Goal: Book appointment/travel/reservation

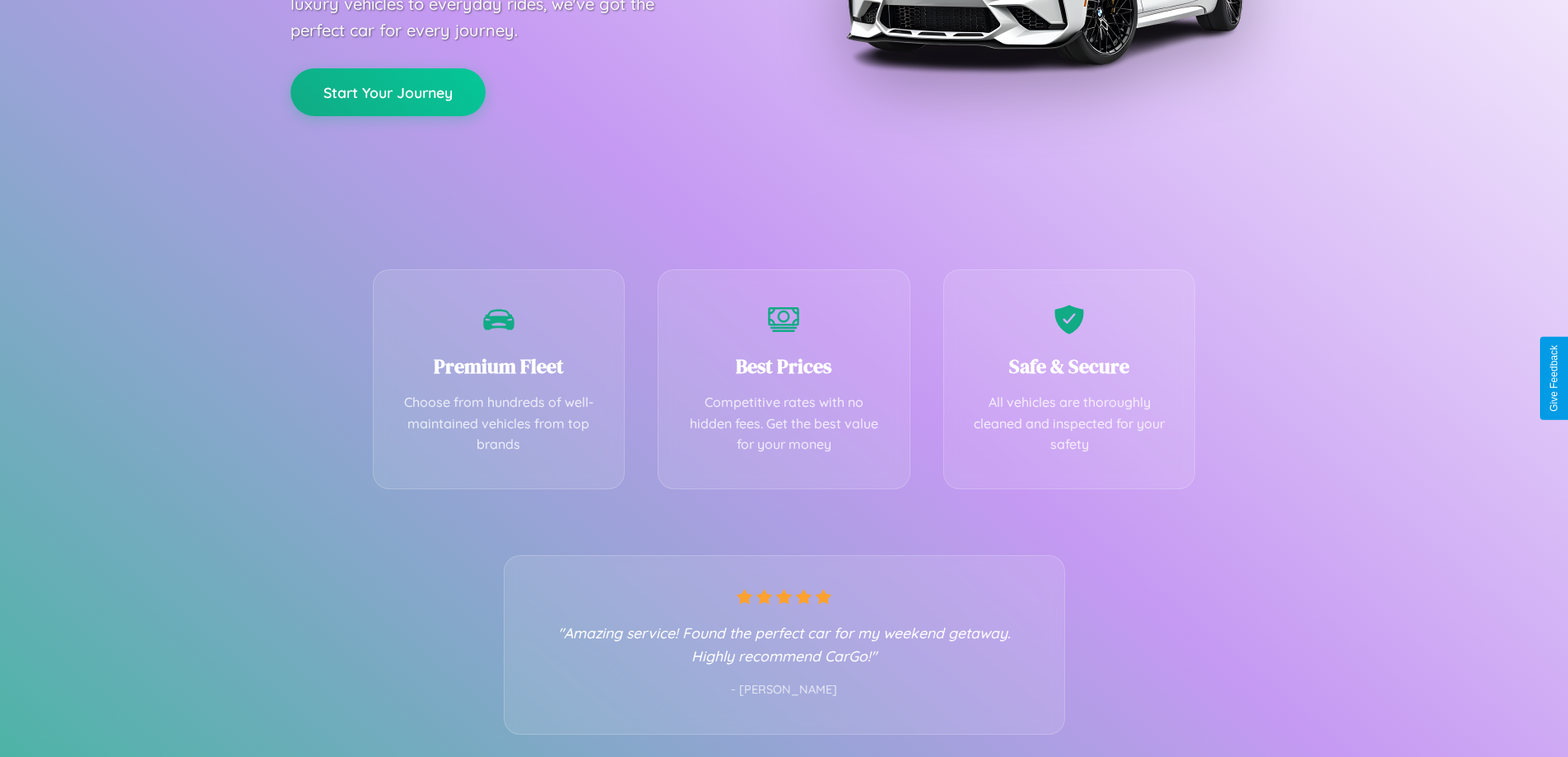
scroll to position [325, 0]
click at [784, 378] on div "Best Prices Competitive rates with no hidden fees. Get the best value for your …" at bounding box center [784, 374] width 253 height 220
click at [387, 90] on button "Start Your Journey" at bounding box center [388, 90] width 195 height 48
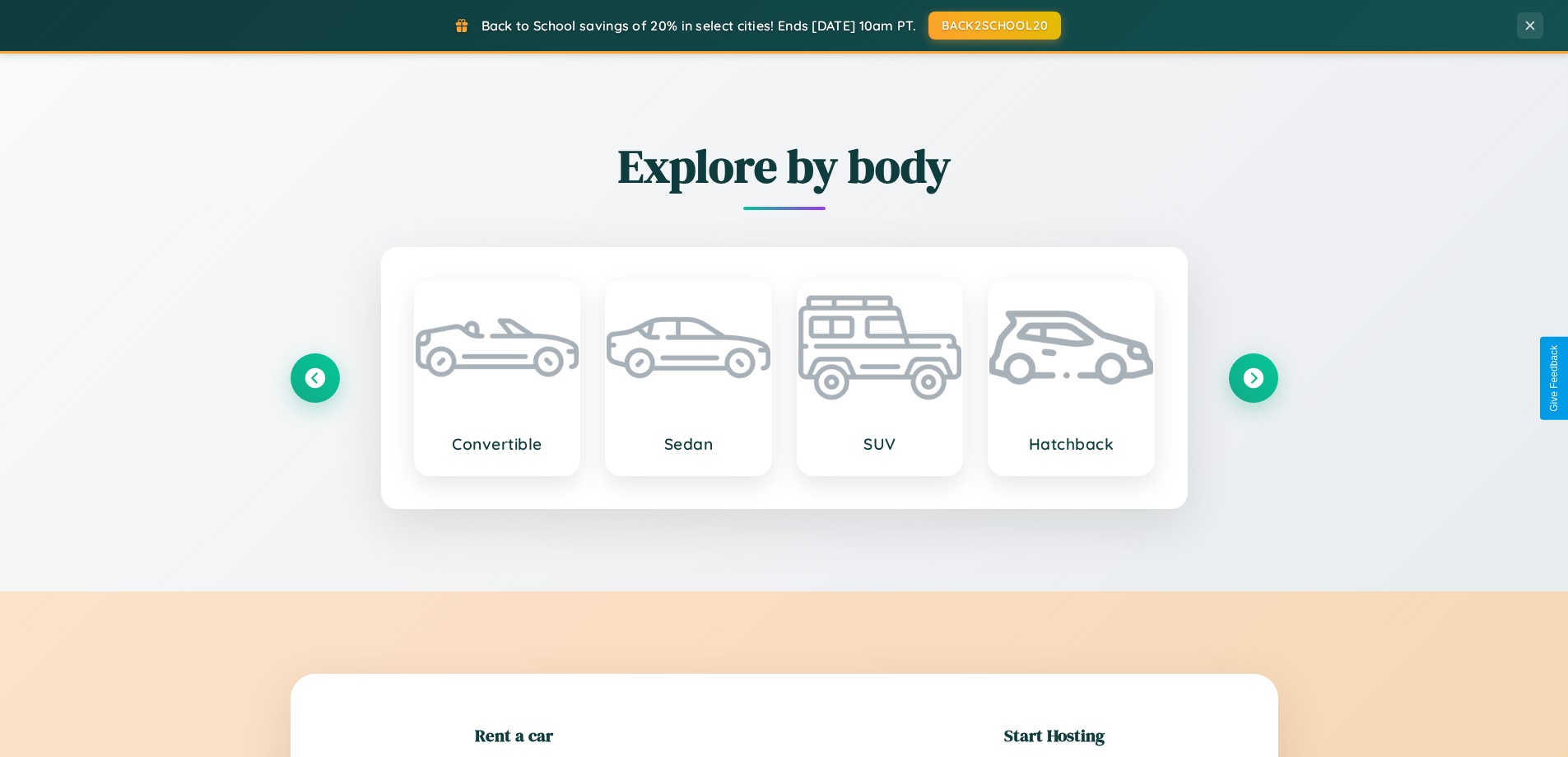
scroll to position [356, 0]
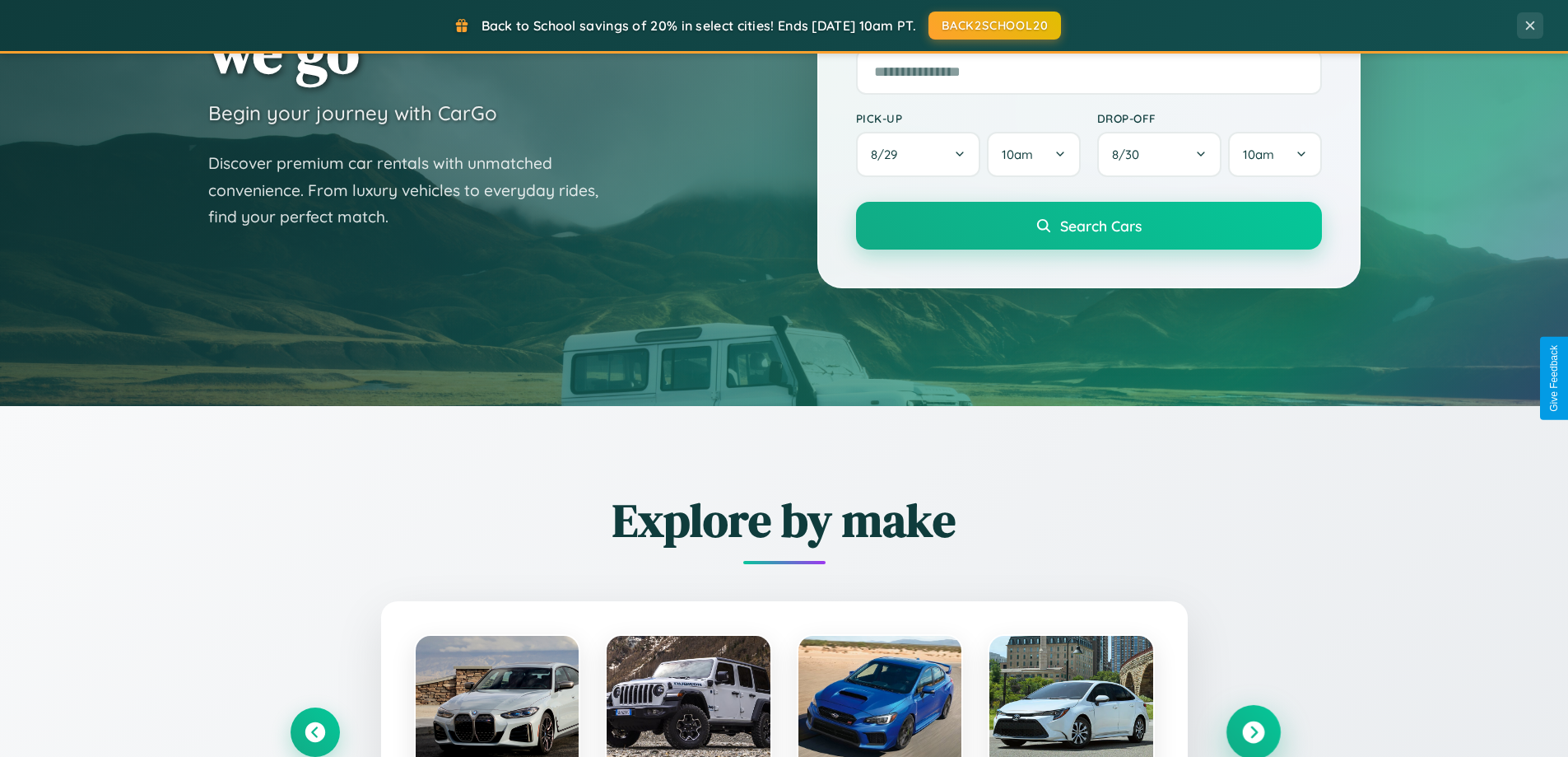
click at [1252, 732] on icon at bounding box center [1252, 732] width 22 height 22
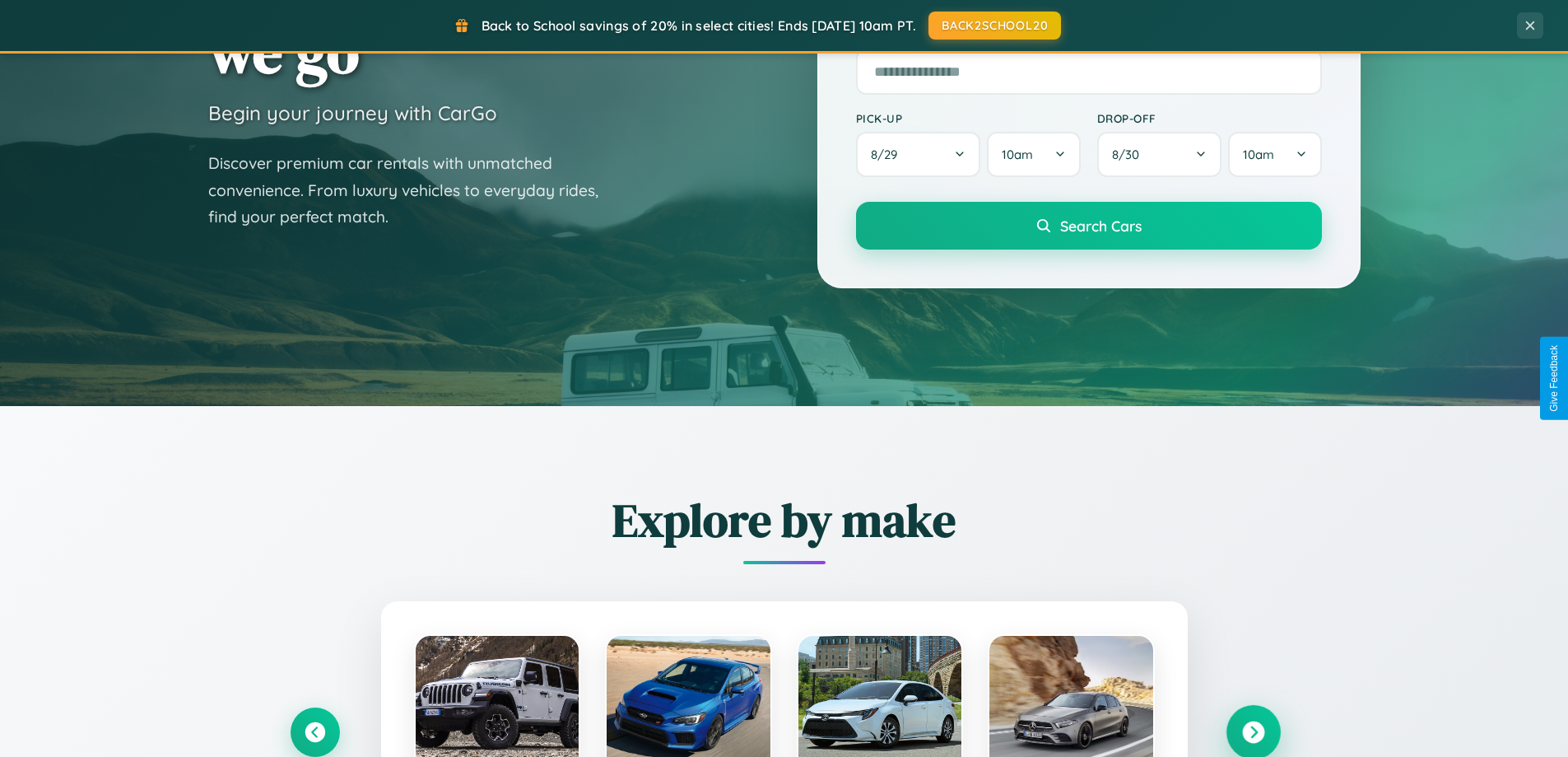
click at [1252, 730] on icon at bounding box center [1252, 732] width 22 height 22
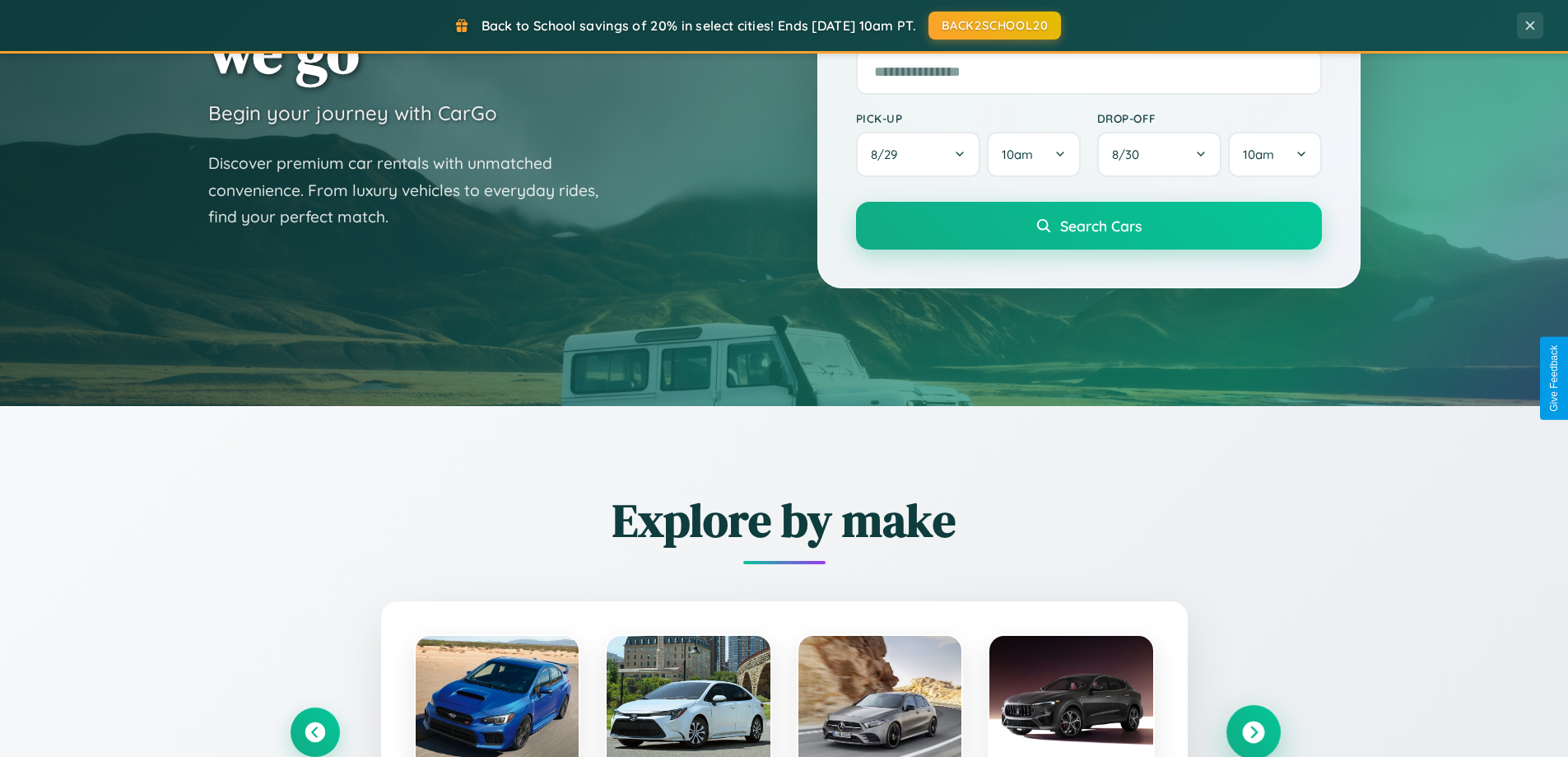
click at [1252, 730] on icon at bounding box center [1252, 732] width 22 height 22
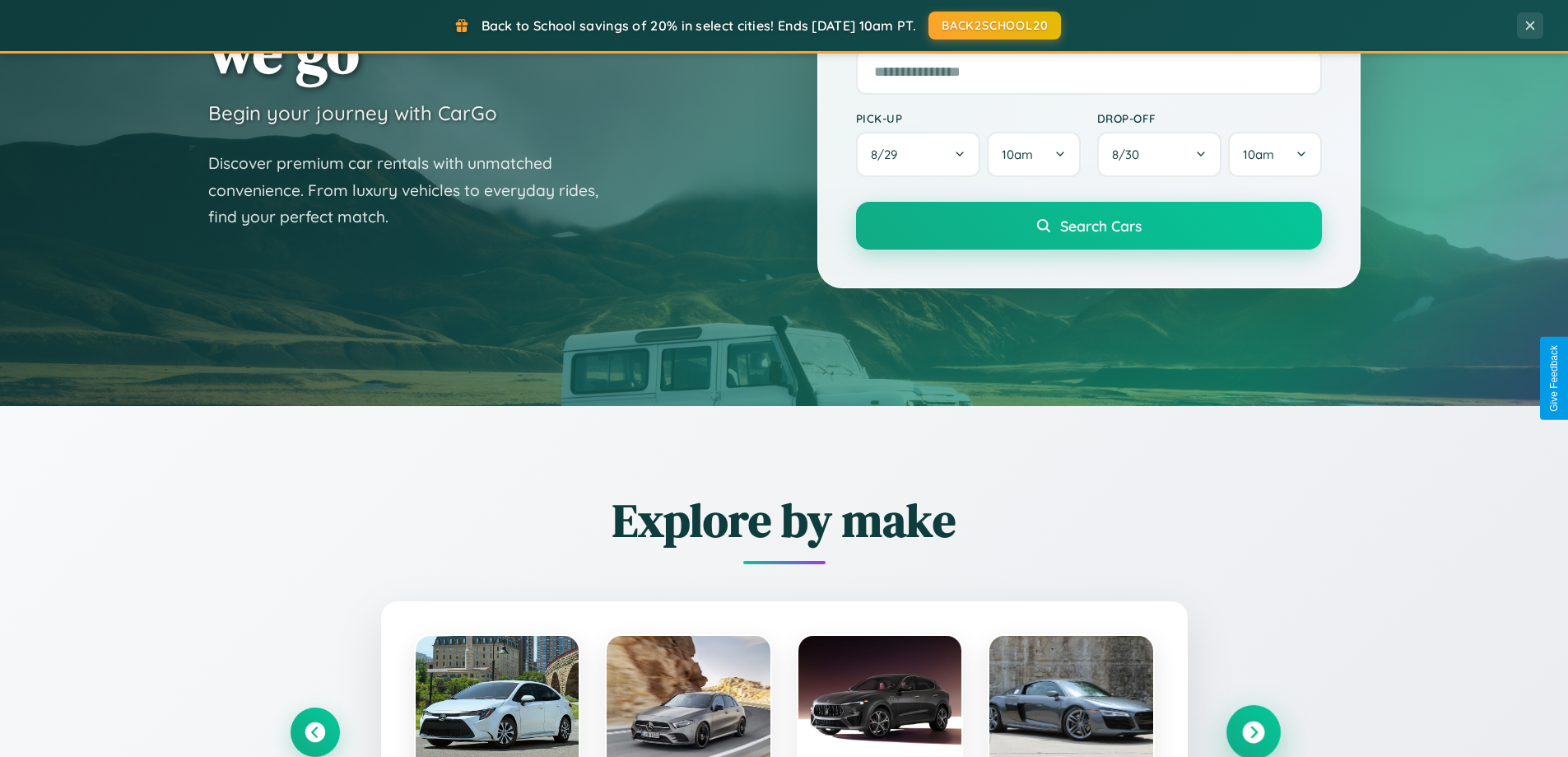
scroll to position [1134, 0]
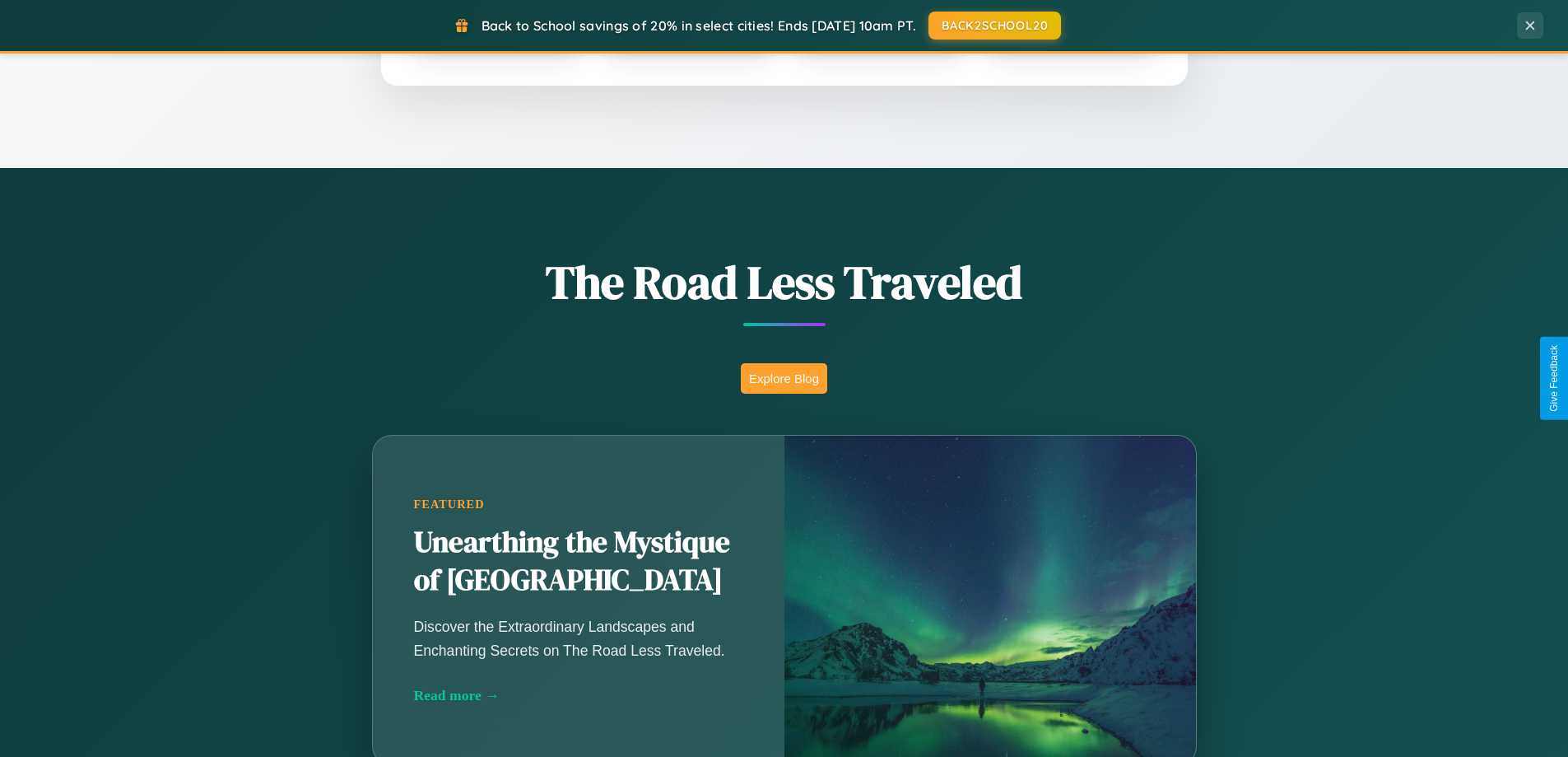
click at [784, 378] on button "Explore Blog" at bounding box center [784, 378] width 87 height 31
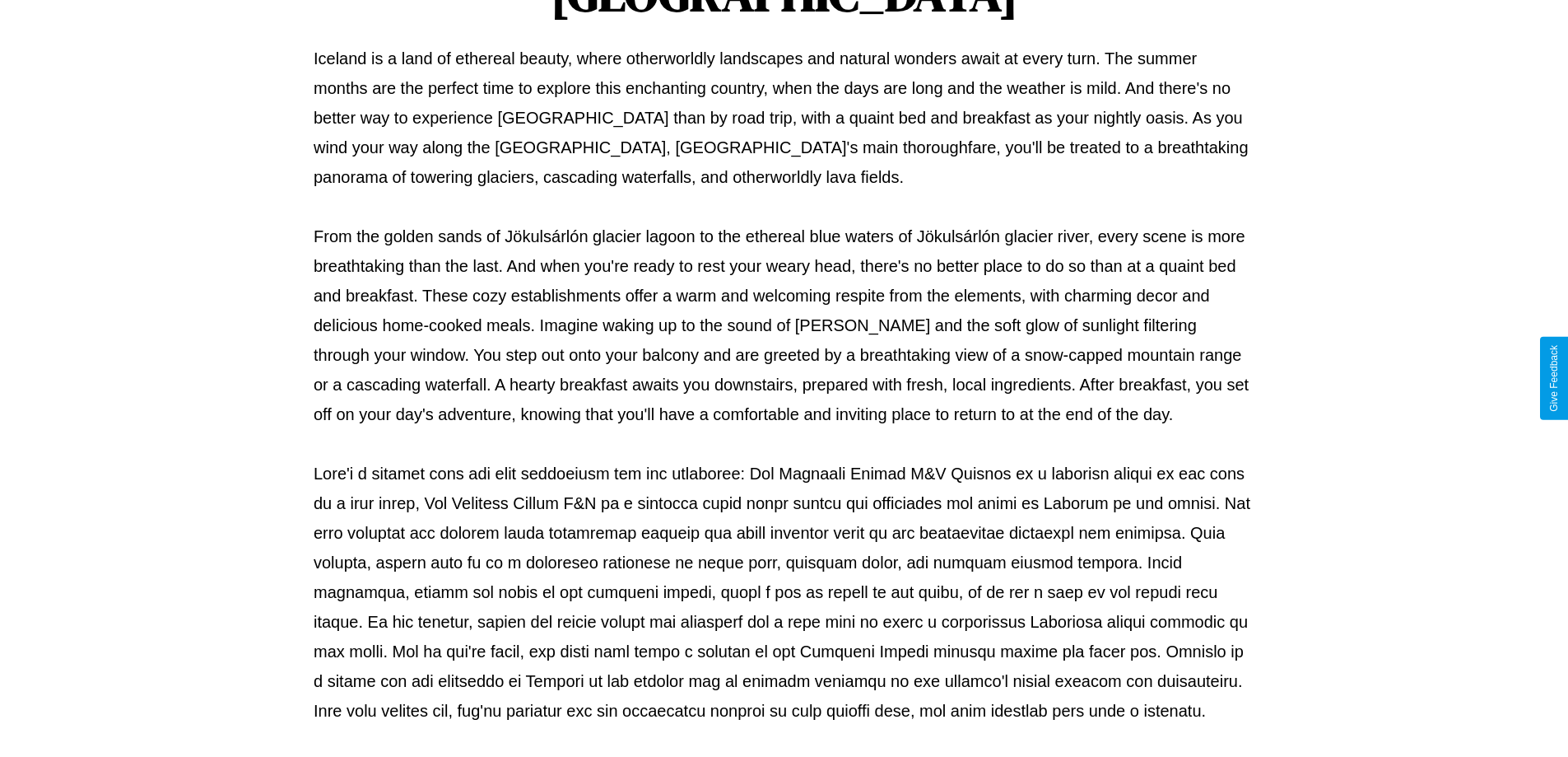
scroll to position [533, 0]
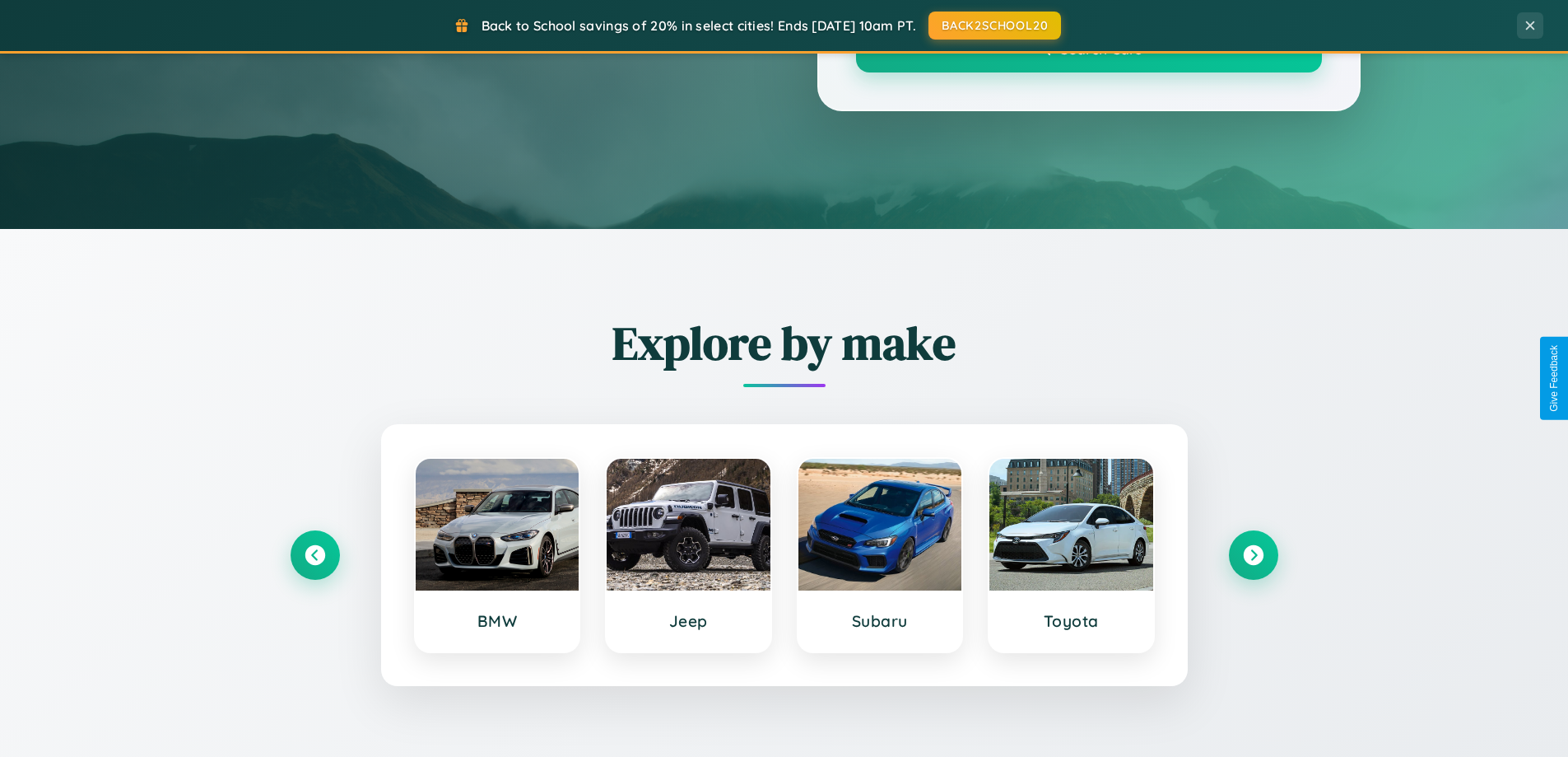
scroll to position [1134, 0]
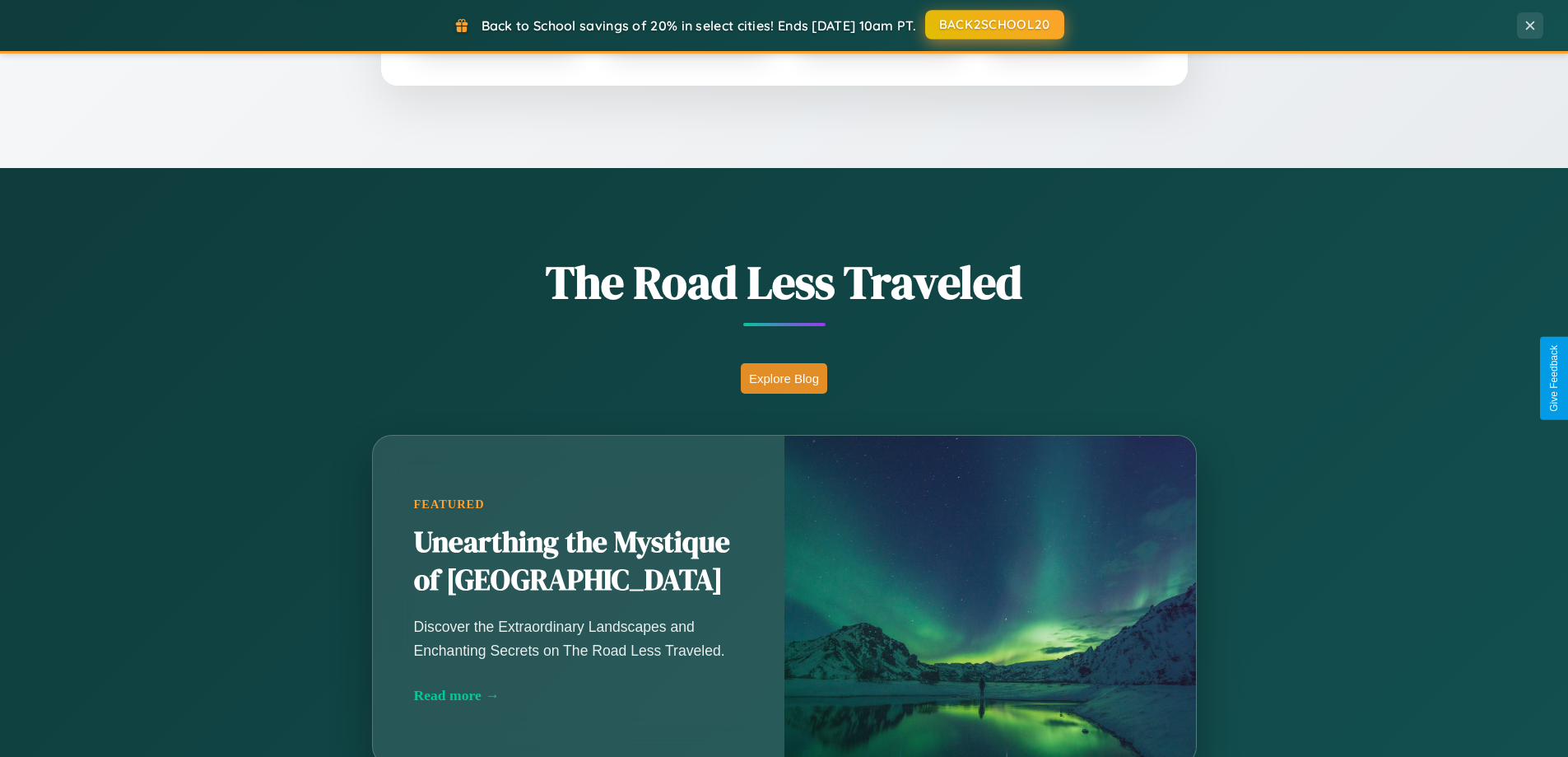
click at [994, 26] on button "BACK2SCHOOL20" at bounding box center [995, 25] width 139 height 30
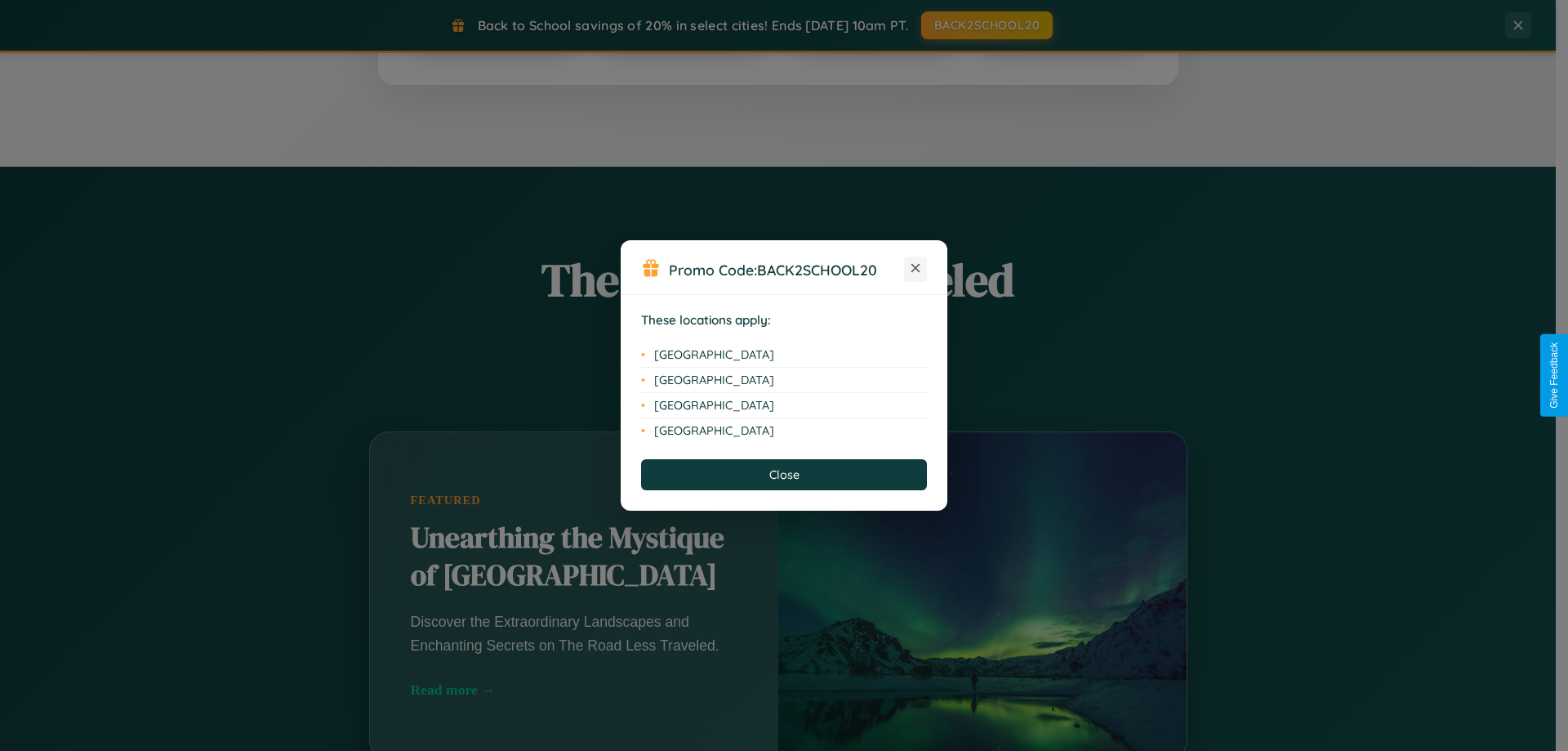
click at [916, 269] on icon at bounding box center [916, 268] width 9 height 9
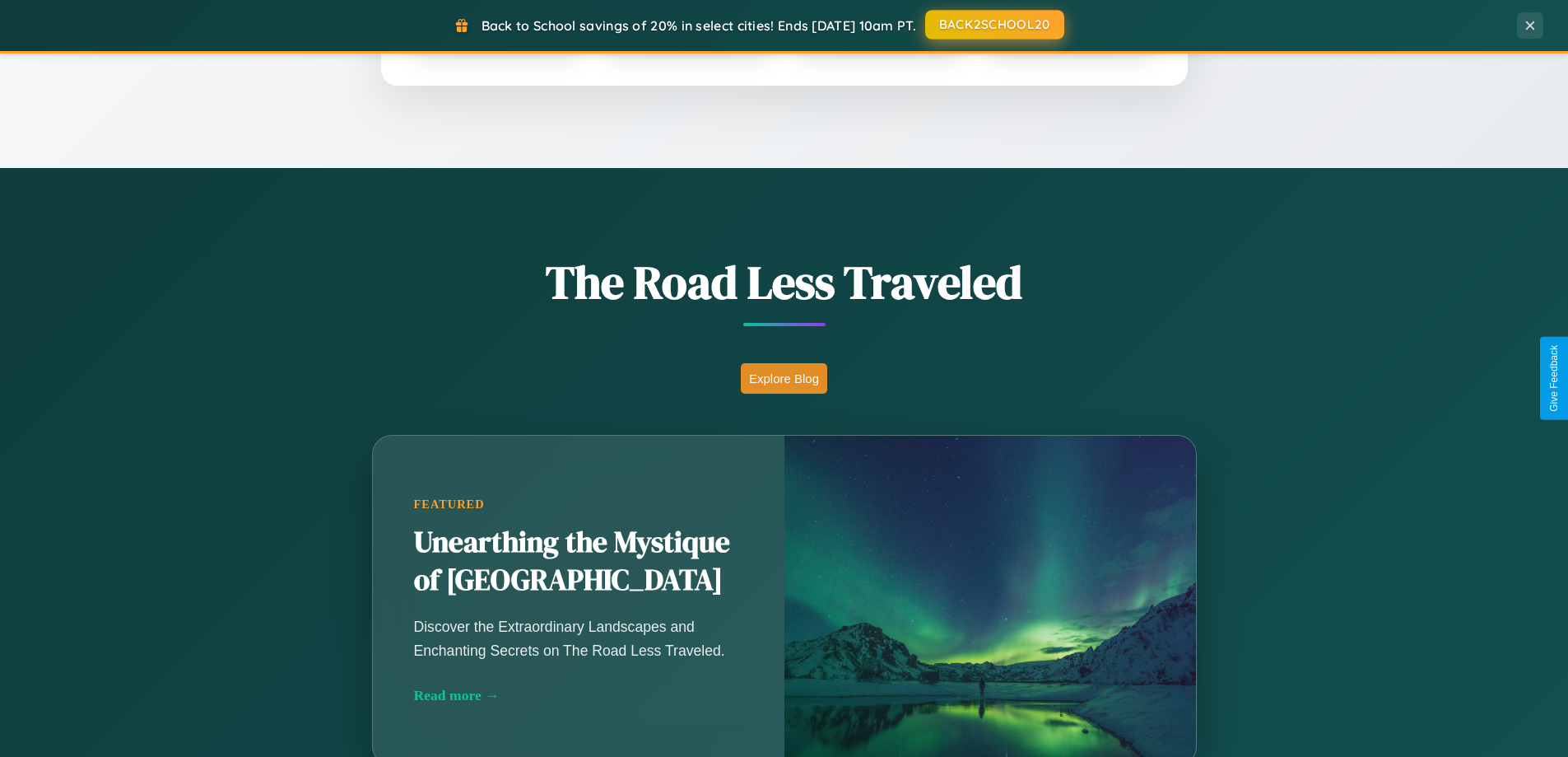
click at [994, 25] on button "BACK2SCHOOL20" at bounding box center [995, 25] width 139 height 30
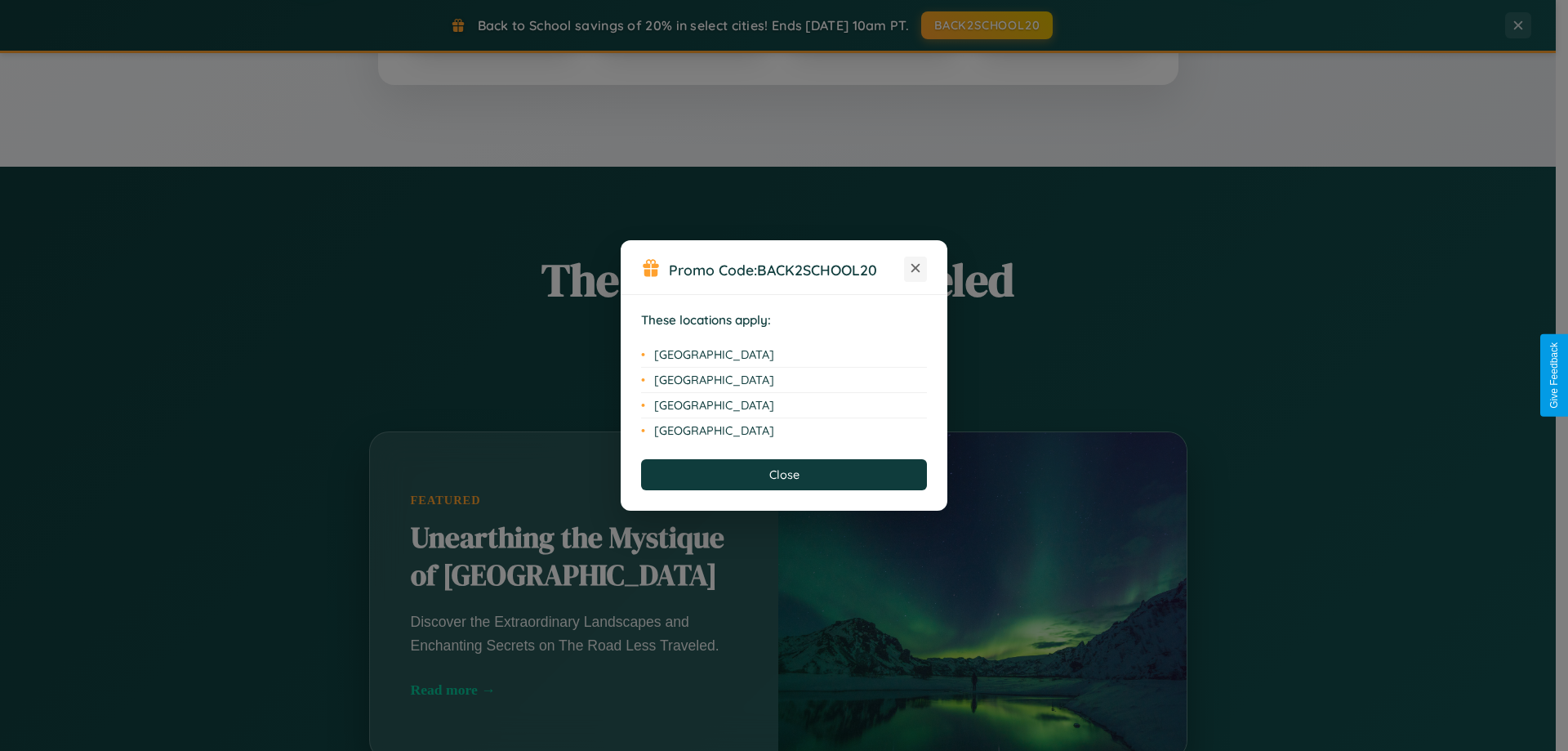
click at [916, 269] on icon at bounding box center [916, 268] width 9 height 9
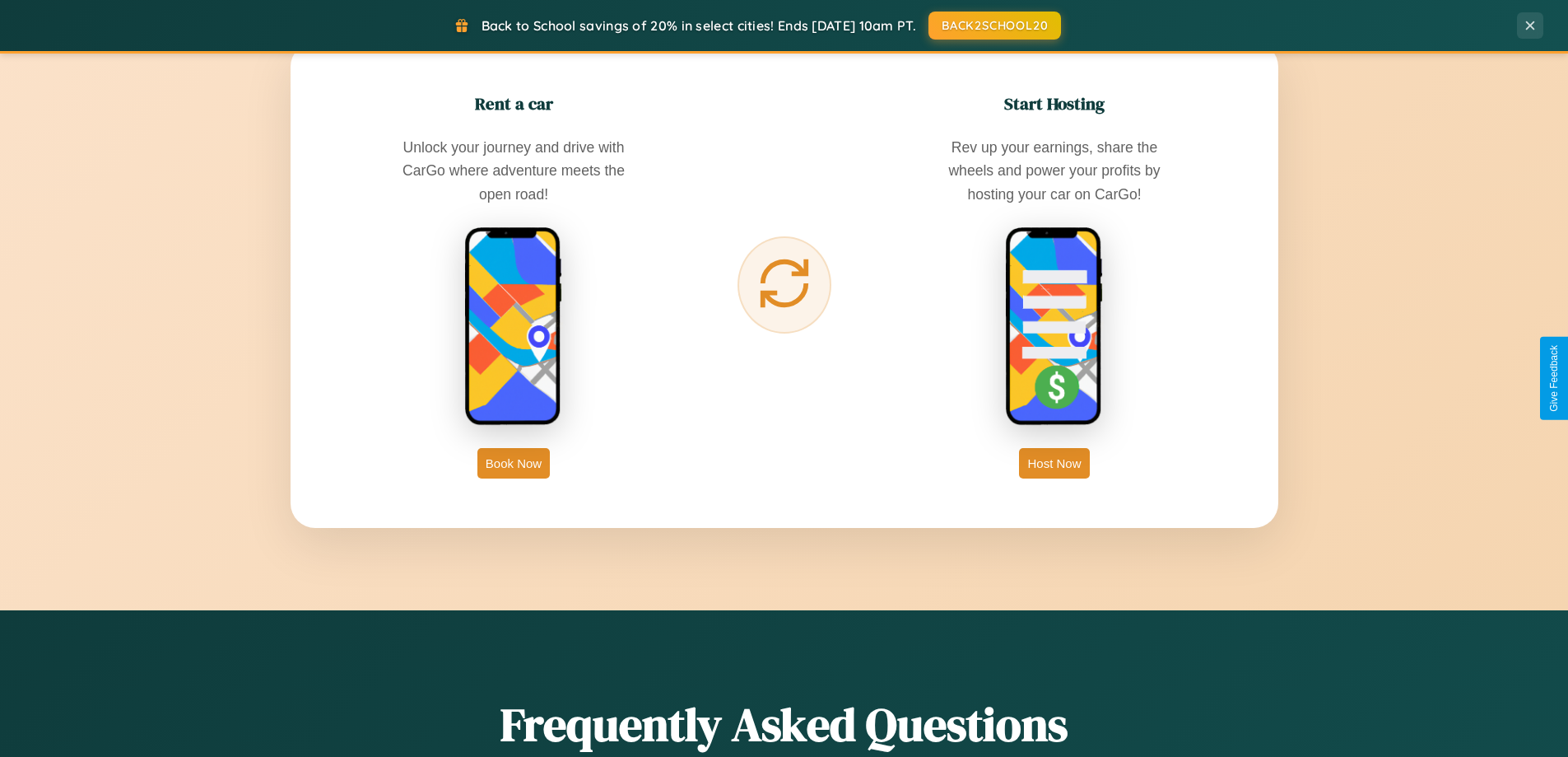
scroll to position [2646, 0]
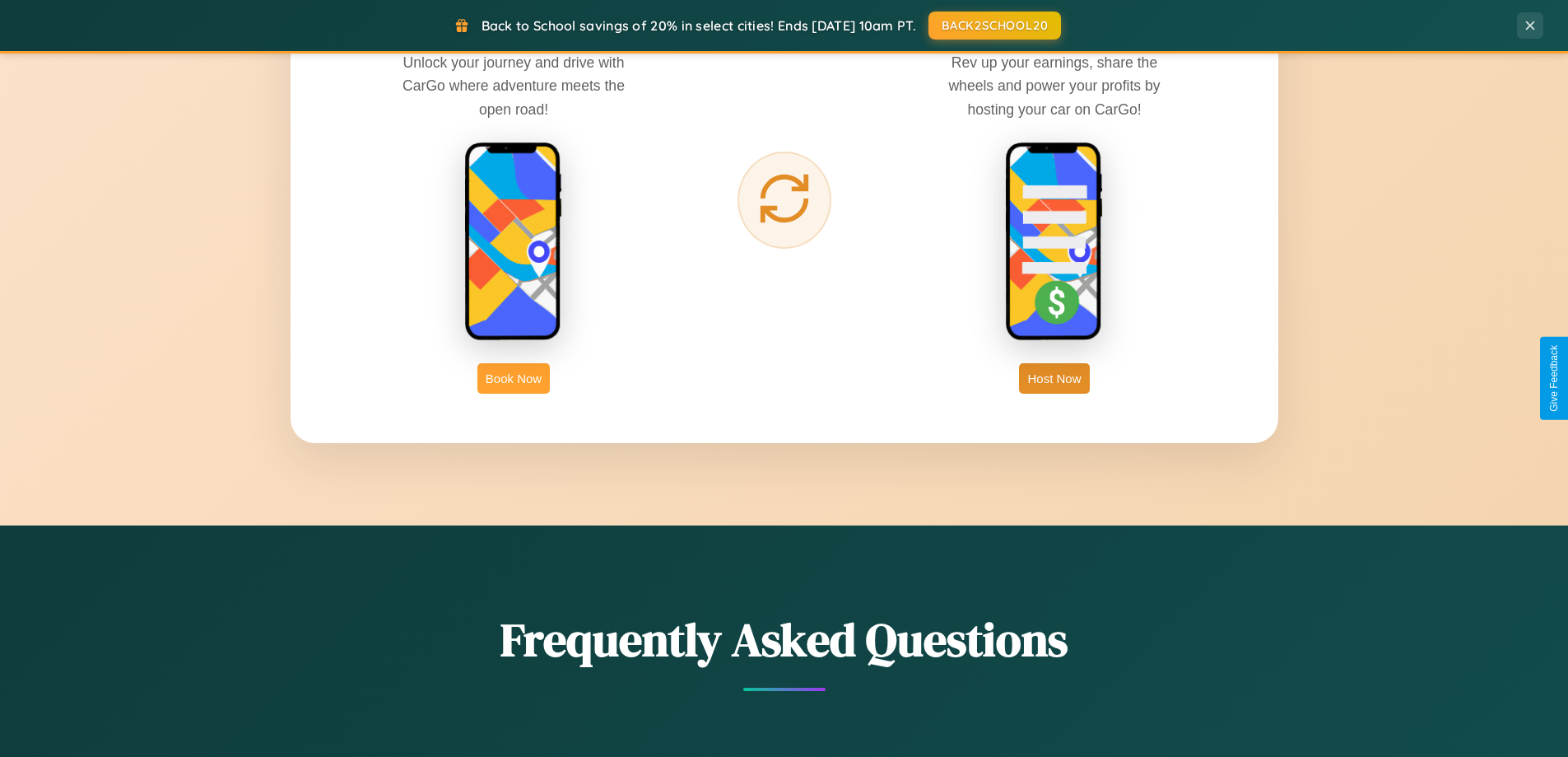
click at [514, 378] on button "Book Now" at bounding box center [513, 378] width 73 height 31
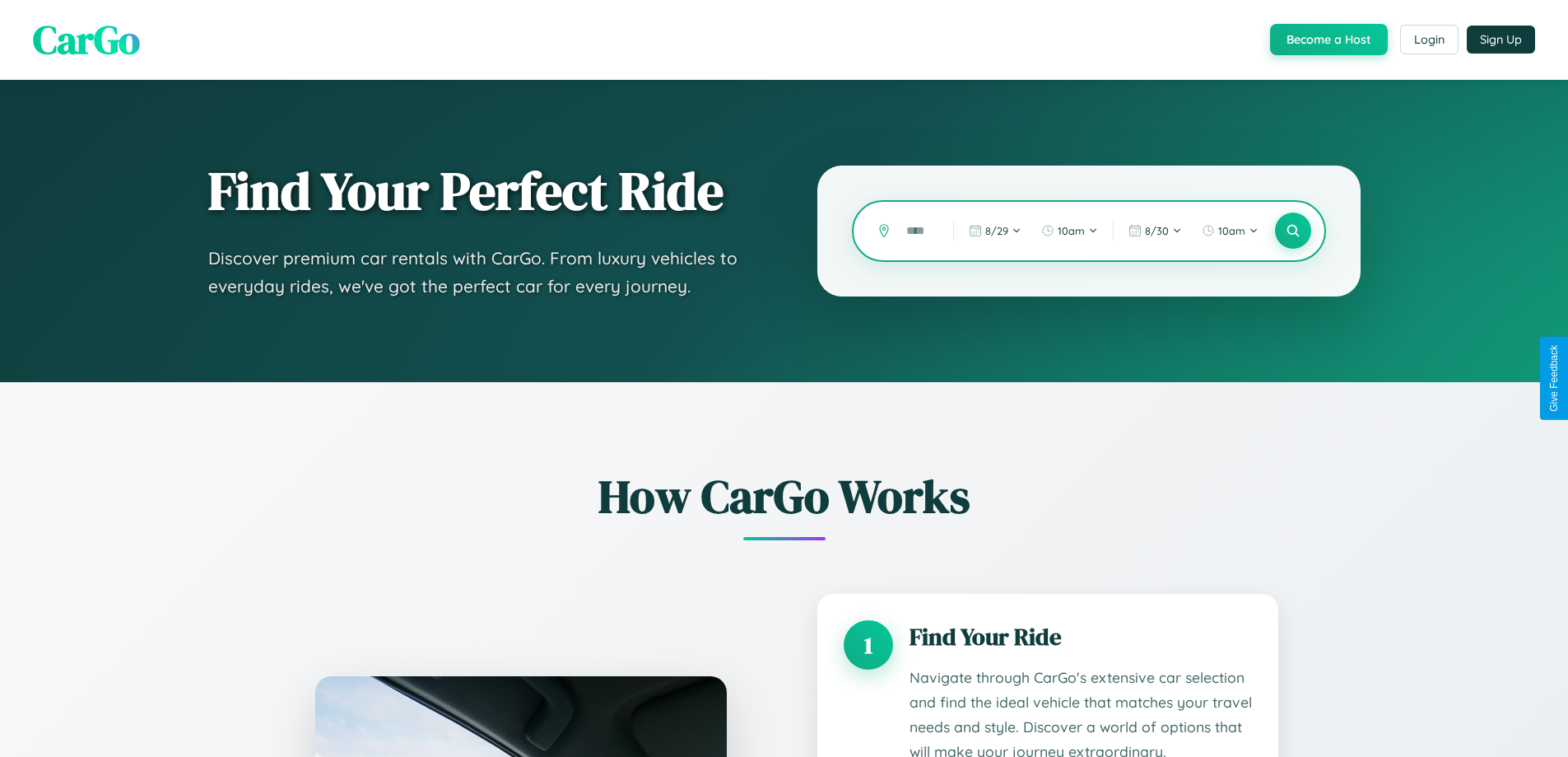
click at [918, 230] on input "text" at bounding box center [917, 230] width 39 height 29
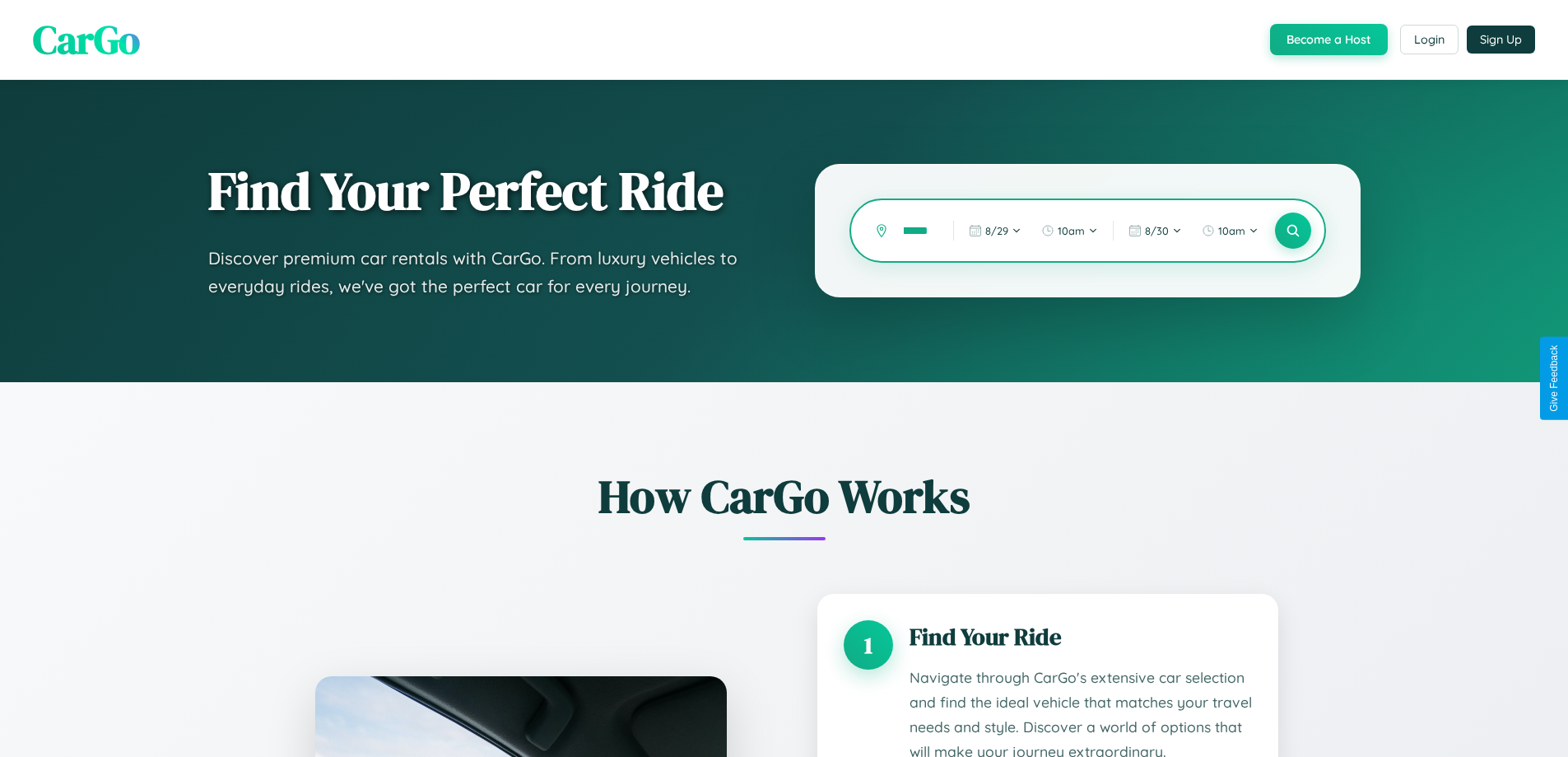
scroll to position [0, 34]
type input "*********"
click at [1292, 230] on icon at bounding box center [1292, 231] width 16 height 16
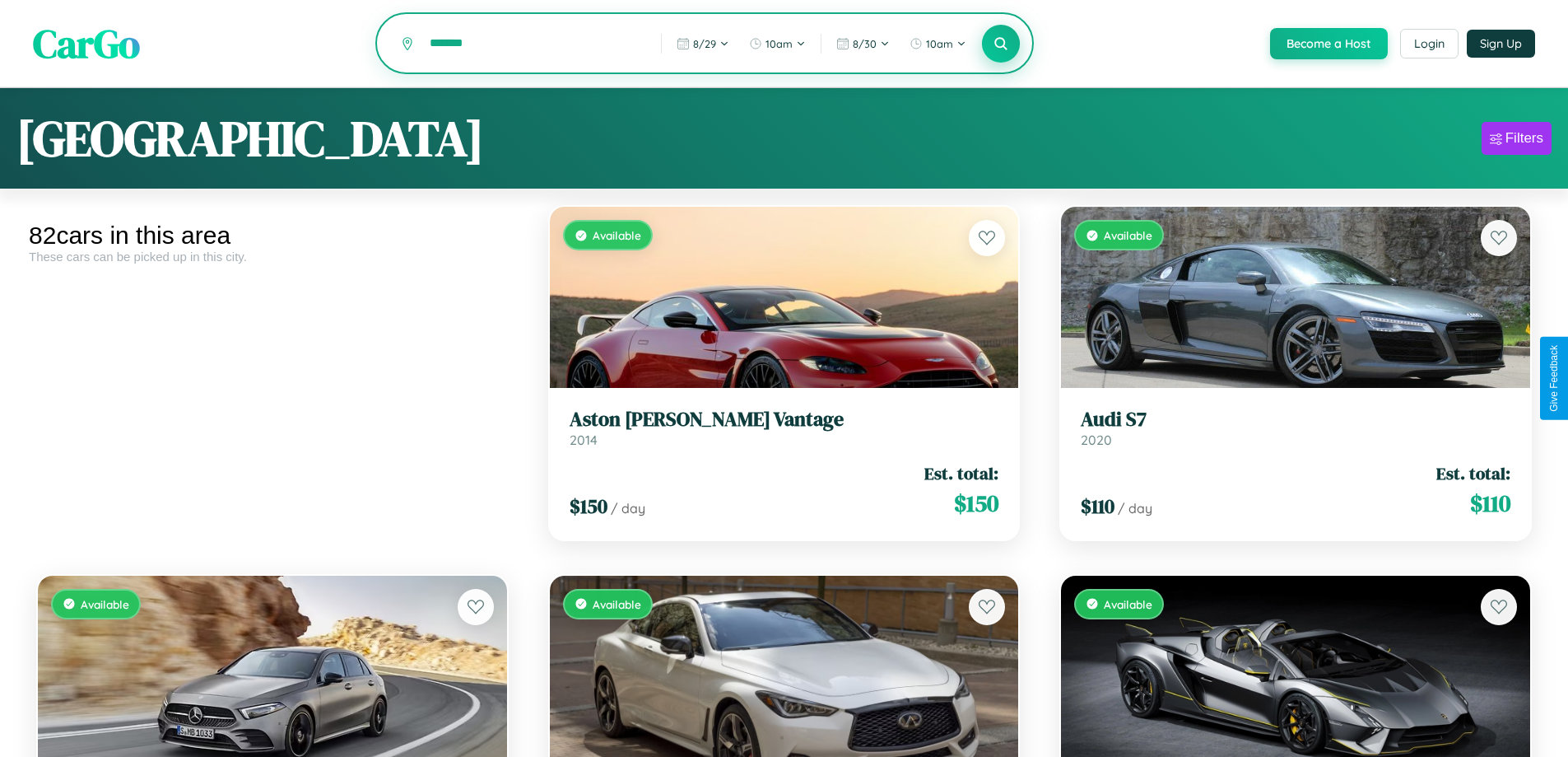
type input "*******"
click at [1000, 45] on icon at bounding box center [1002, 44] width 16 height 16
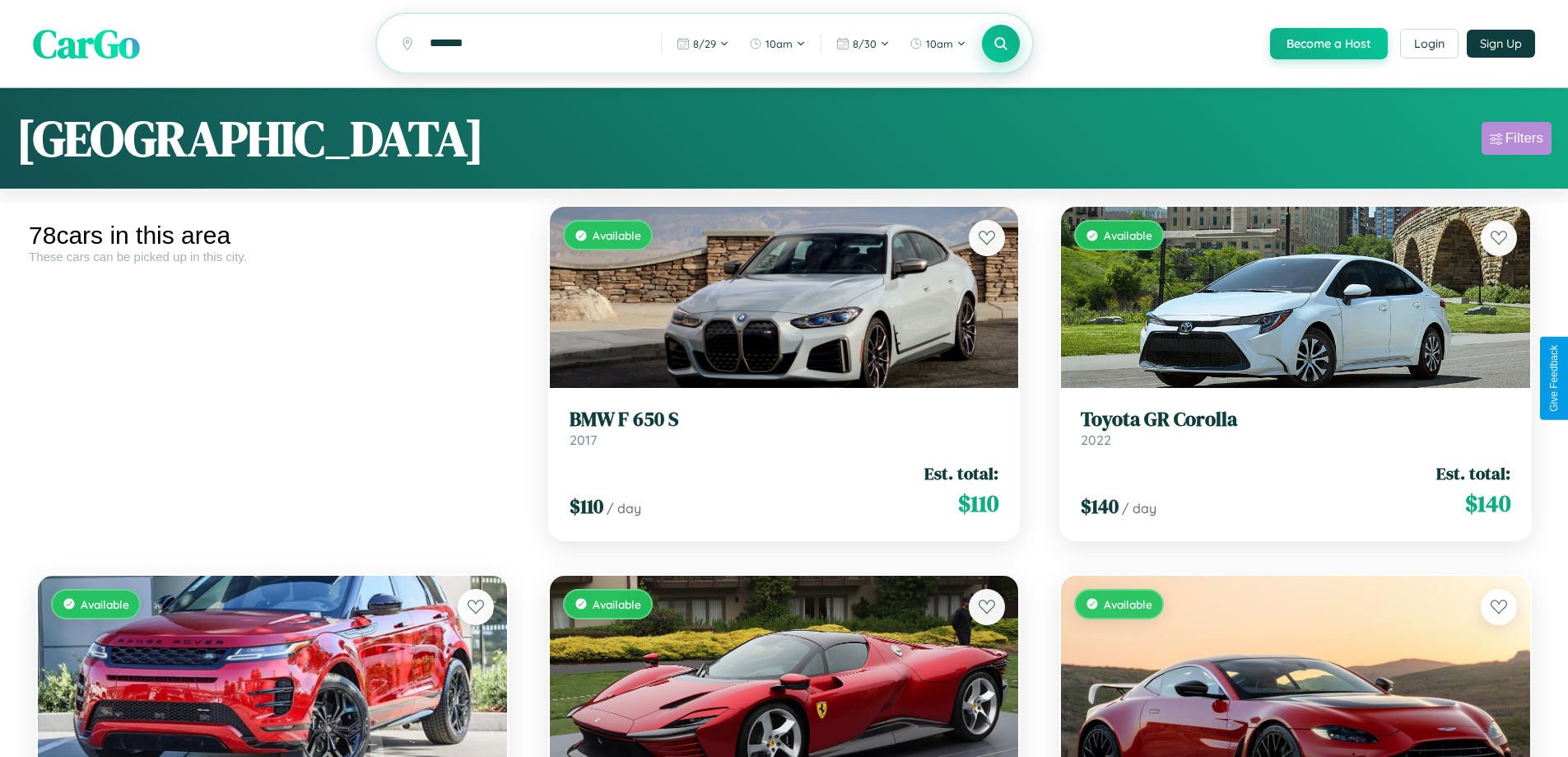
click at [1516, 140] on div "Filters" at bounding box center [1524, 138] width 38 height 17
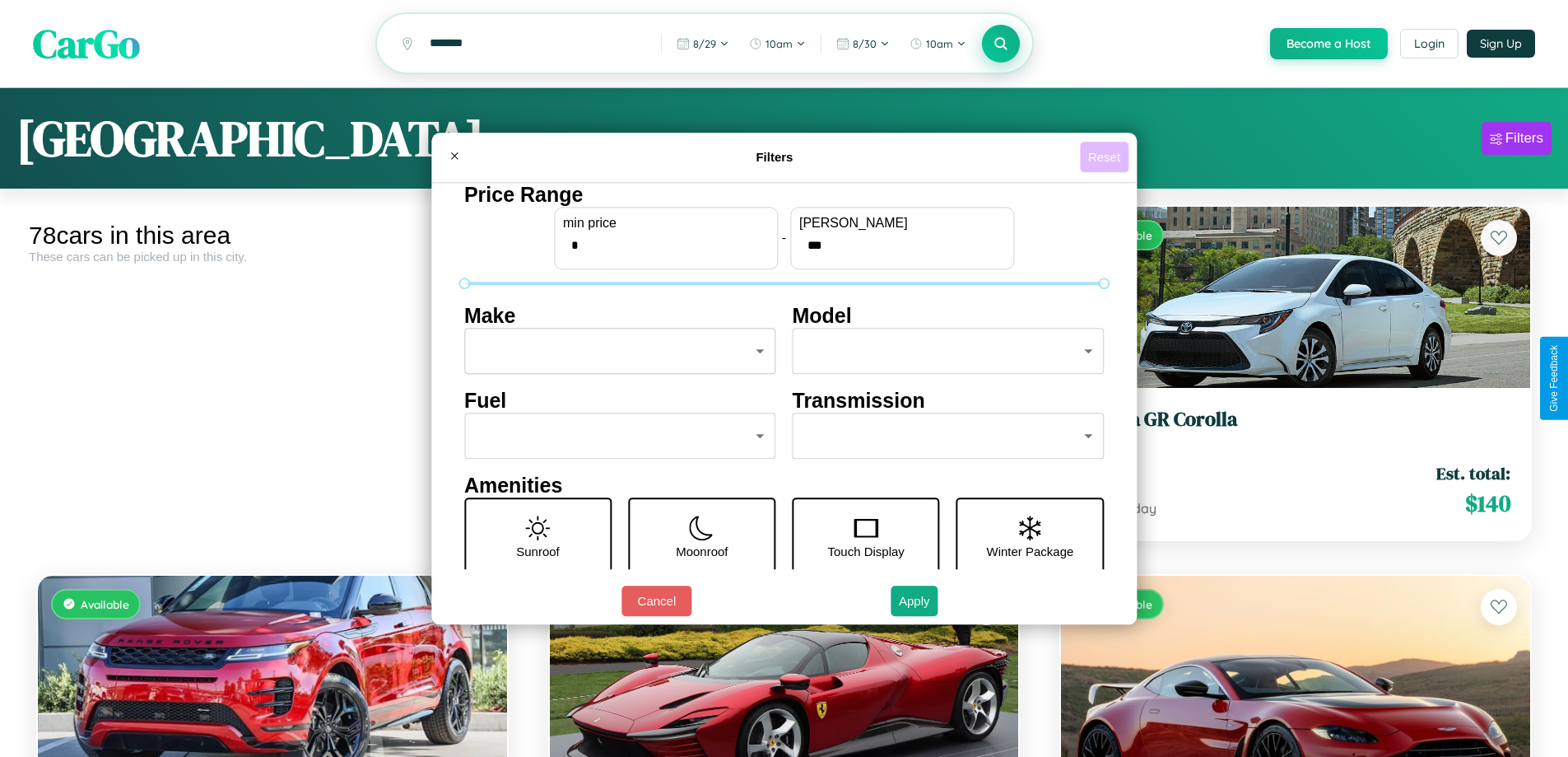
click at [1106, 156] on button "Reset" at bounding box center [1104, 156] width 49 height 31
